Goal: Navigation & Orientation: Find specific page/section

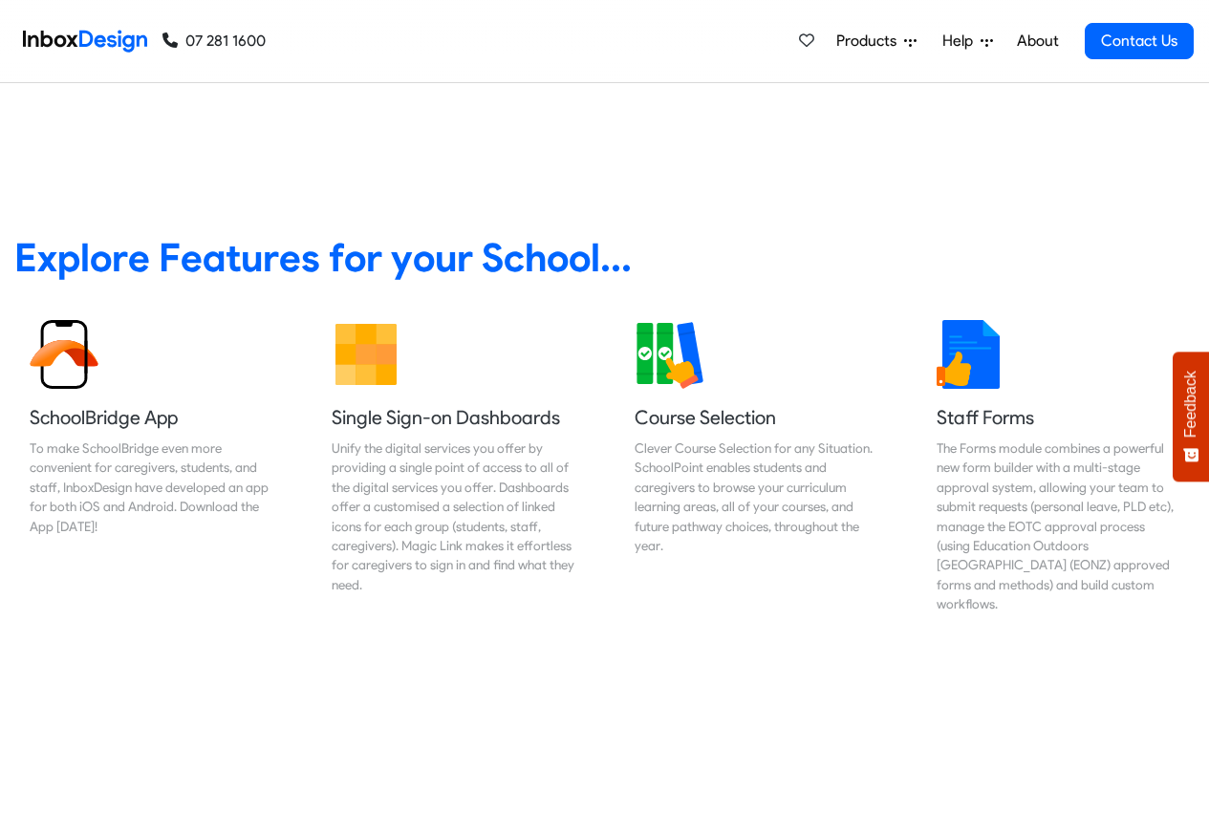
scroll to position [688, 0]
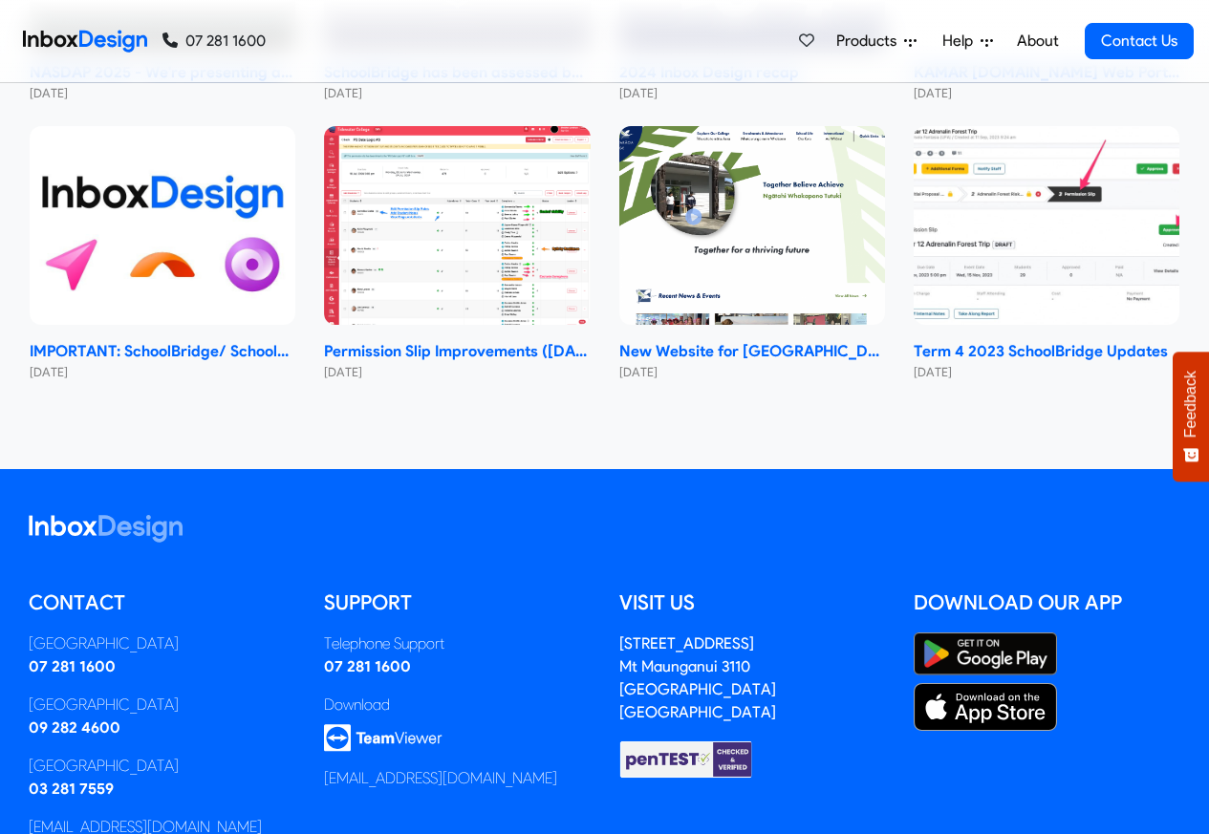
checkbox input "true"
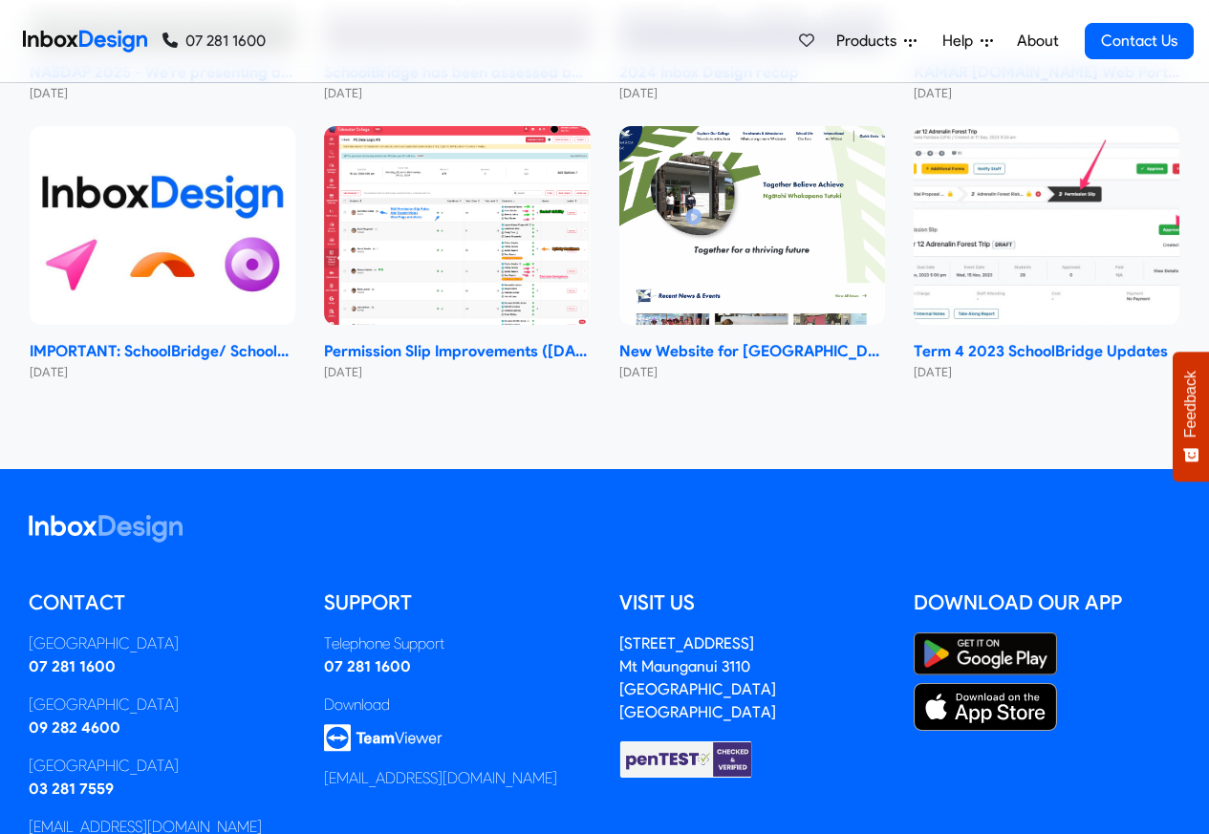
checkbox input "true"
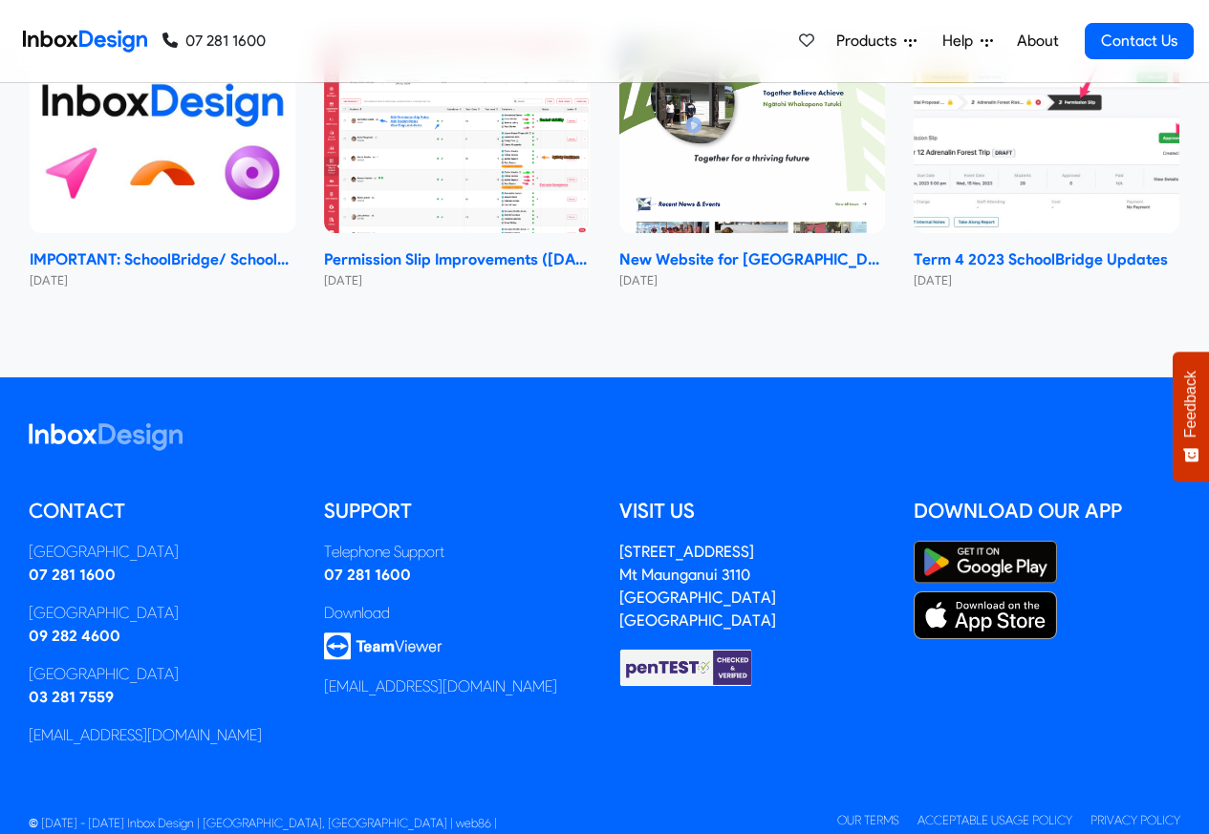
checkbox input "true"
click at [1034, 41] on link "About" at bounding box center [1037, 41] width 53 height 38
